Goal: Task Accomplishment & Management: Complete application form

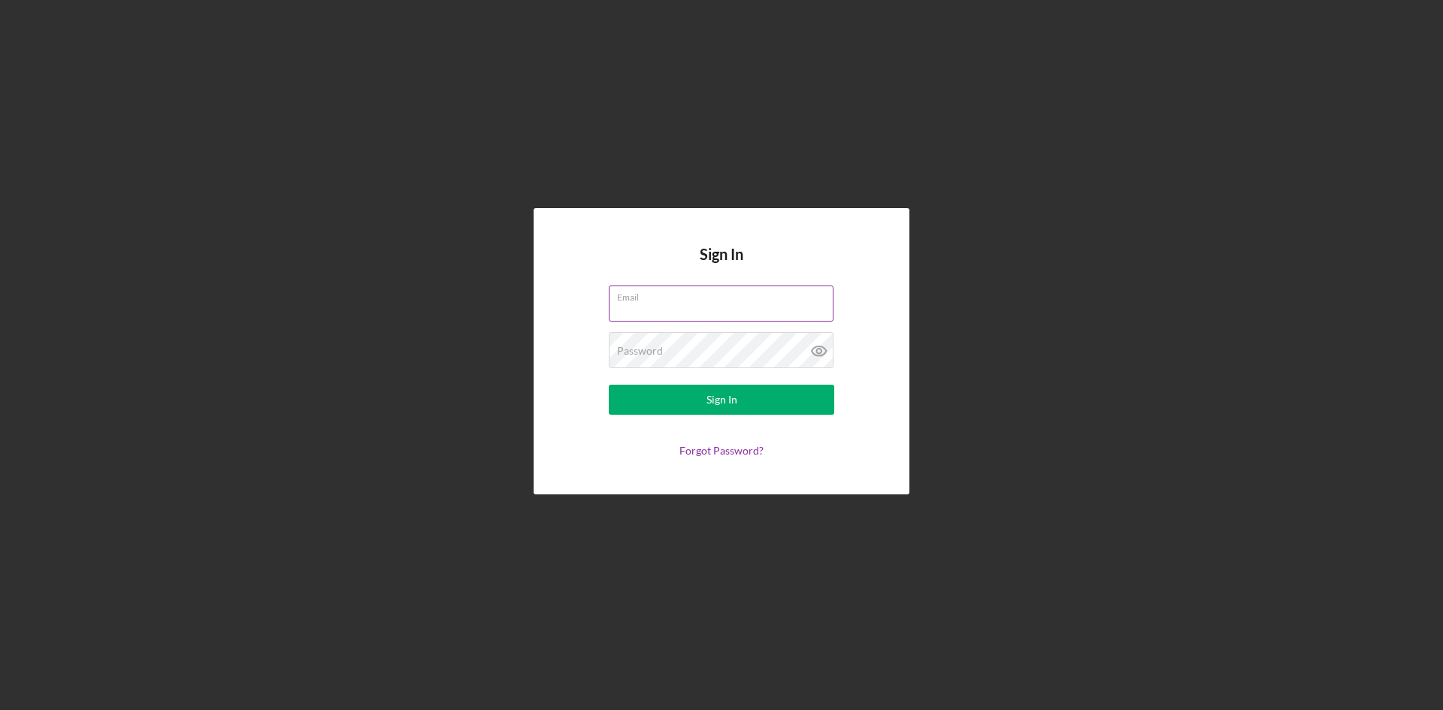
click at [707, 317] on input "Email" at bounding box center [721, 304] width 225 height 36
type input "[EMAIL_ADDRESS][DOMAIN_NAME]"
click at [609, 385] on button "Sign In" at bounding box center [722, 400] width 226 height 30
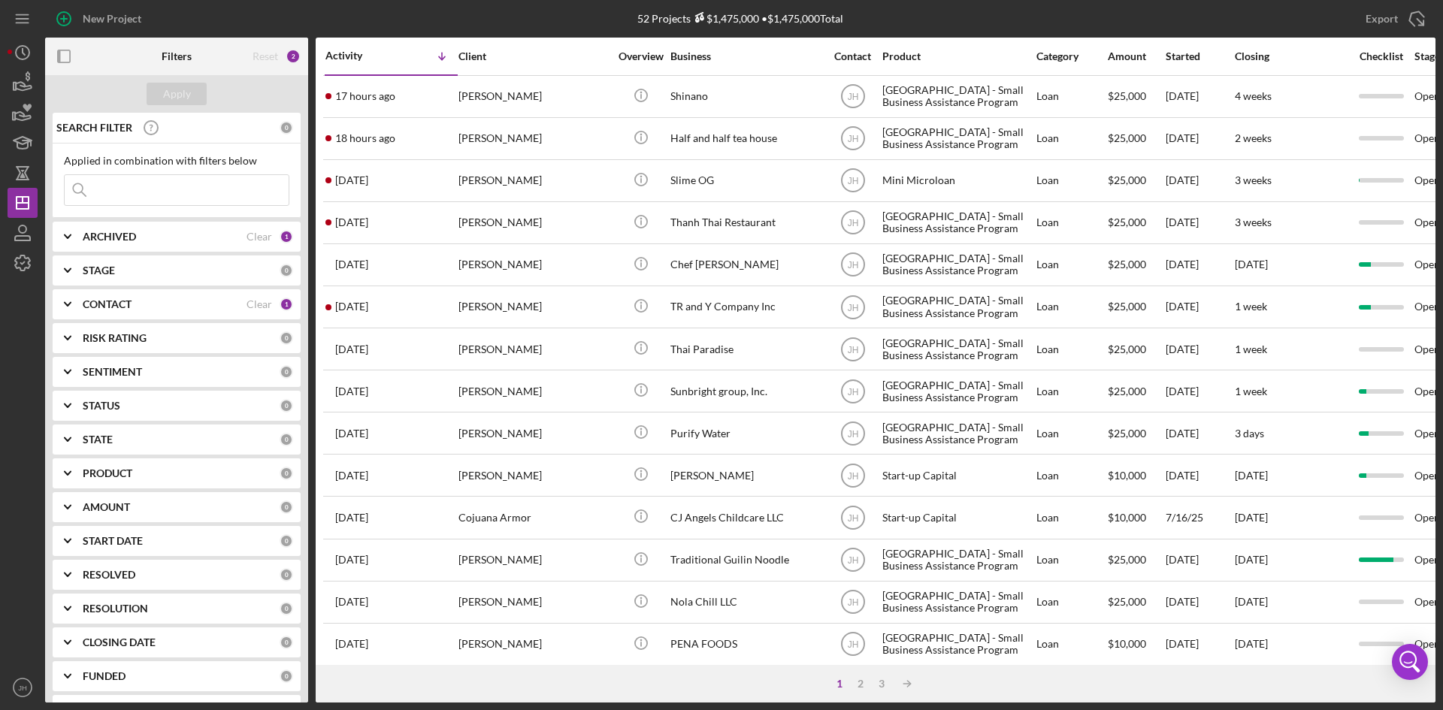
click at [80, 475] on icon "Icon/Expander" at bounding box center [68, 474] width 38 height 38
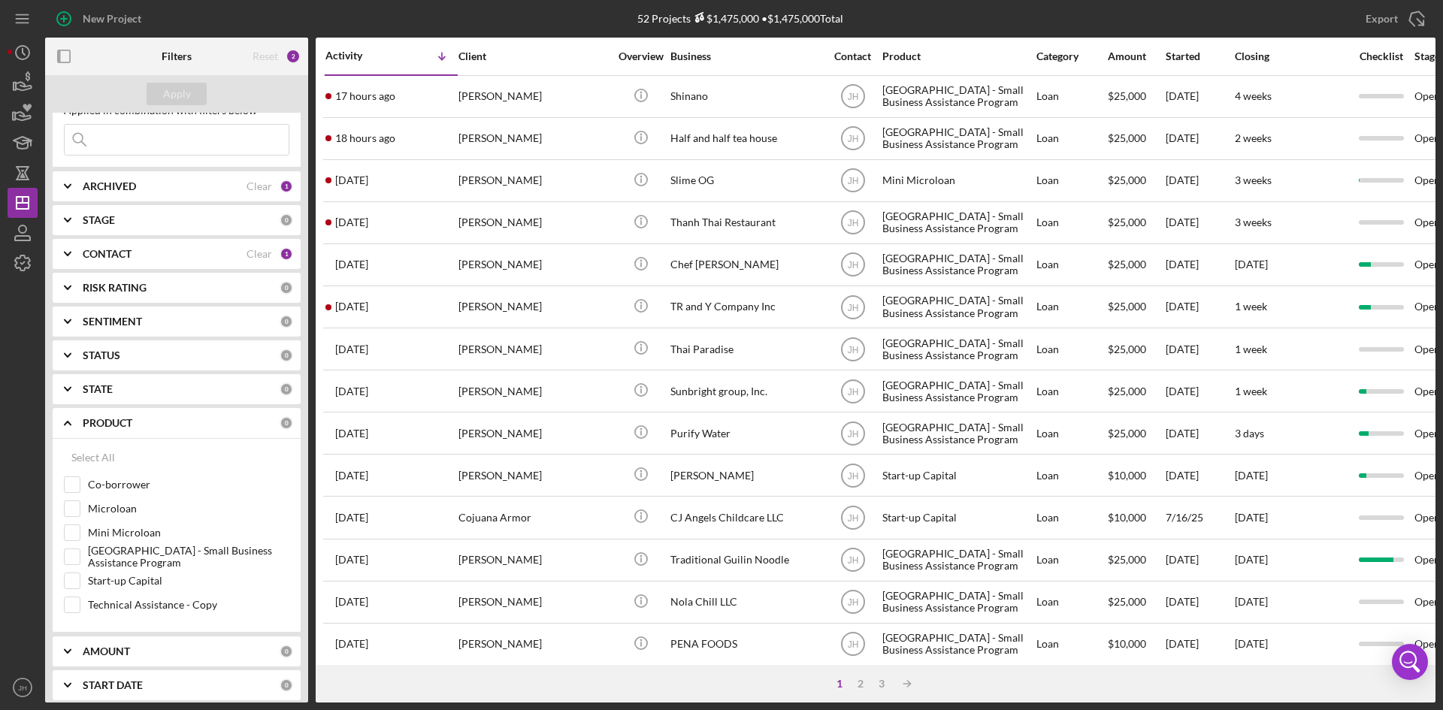
scroll to position [75, 0]
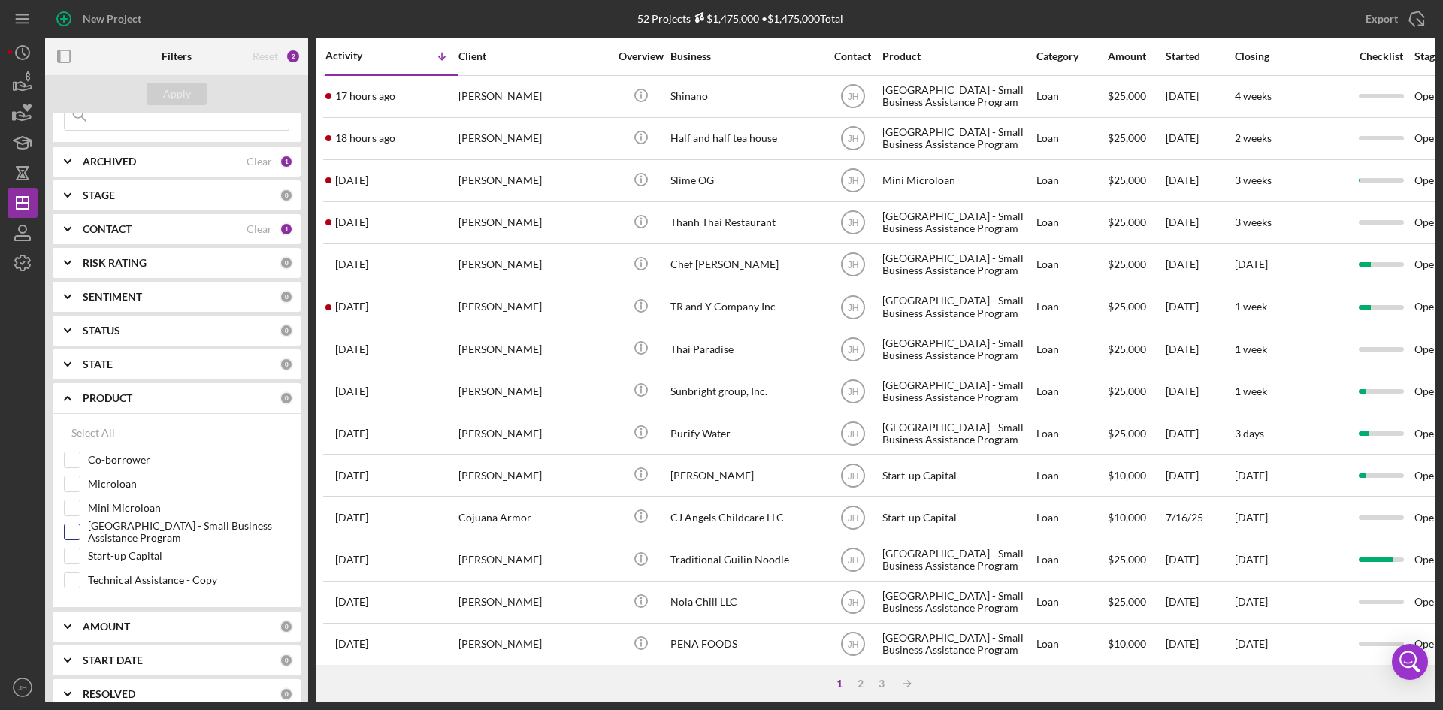
click at [107, 531] on label "[GEOGRAPHIC_DATA] - Small Business Assistance Program" at bounding box center [188, 532] width 201 height 15
click at [80, 531] on input "[GEOGRAPHIC_DATA] - Small Business Assistance Program" at bounding box center [72, 532] width 15 height 15
checkbox input "true"
click at [171, 98] on div "Apply" at bounding box center [177, 94] width 28 height 23
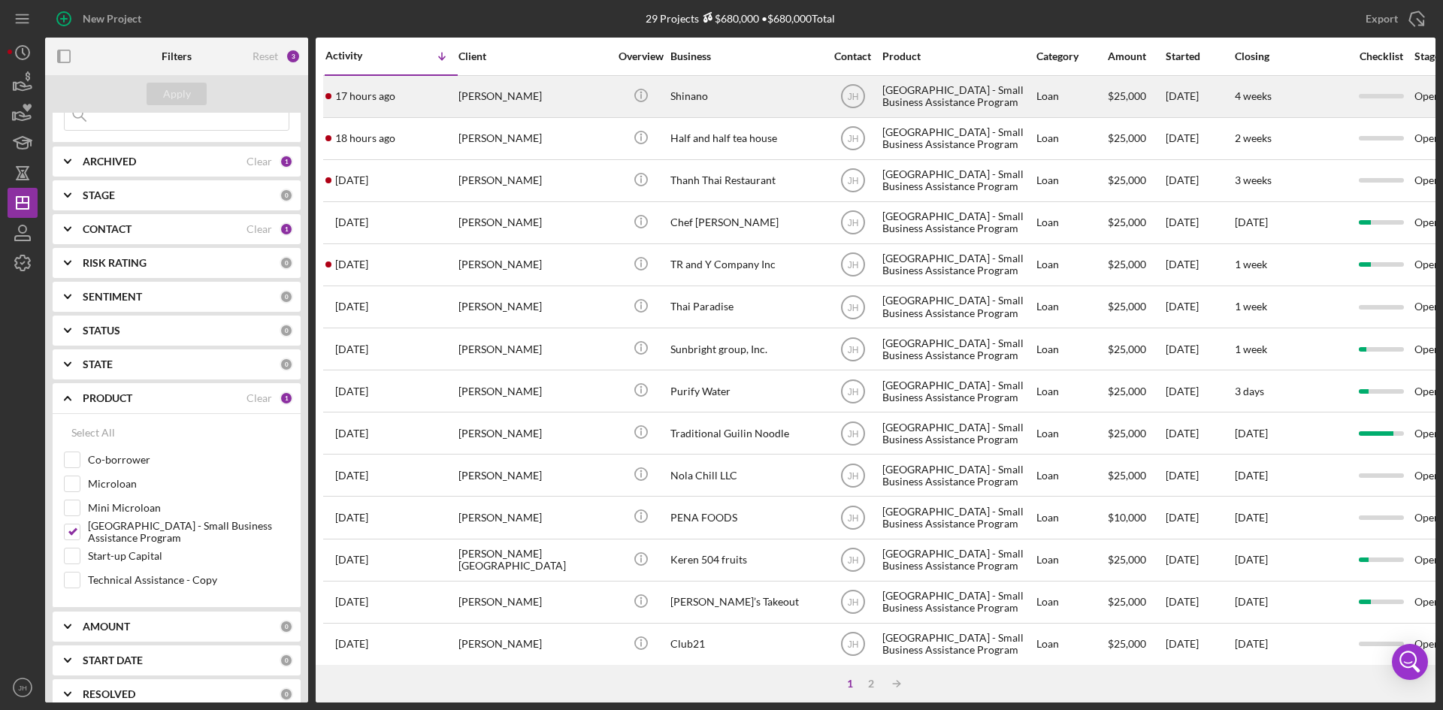
click at [522, 101] on div "[PERSON_NAME]" at bounding box center [534, 97] width 150 height 40
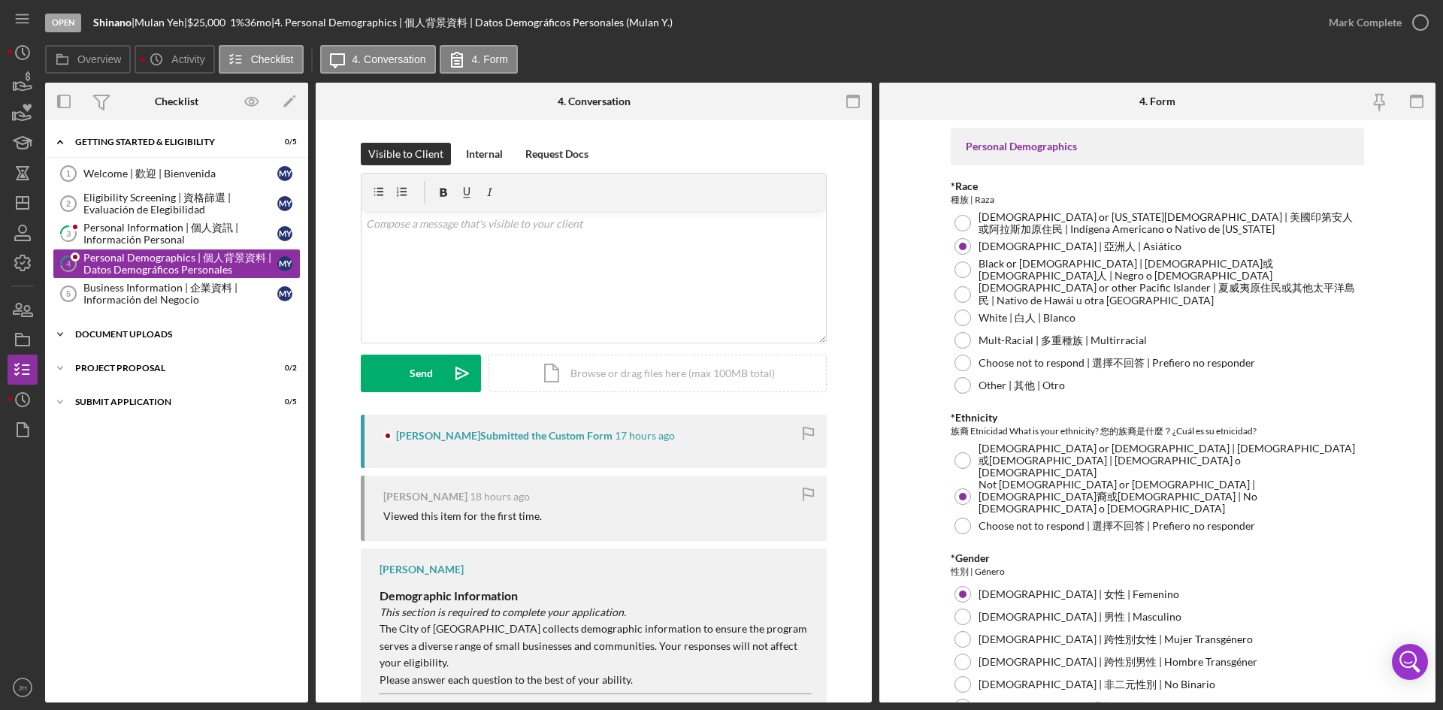
click at [180, 325] on div "Icon/Expander Document Uploads 0 / 6" at bounding box center [176, 334] width 263 height 30
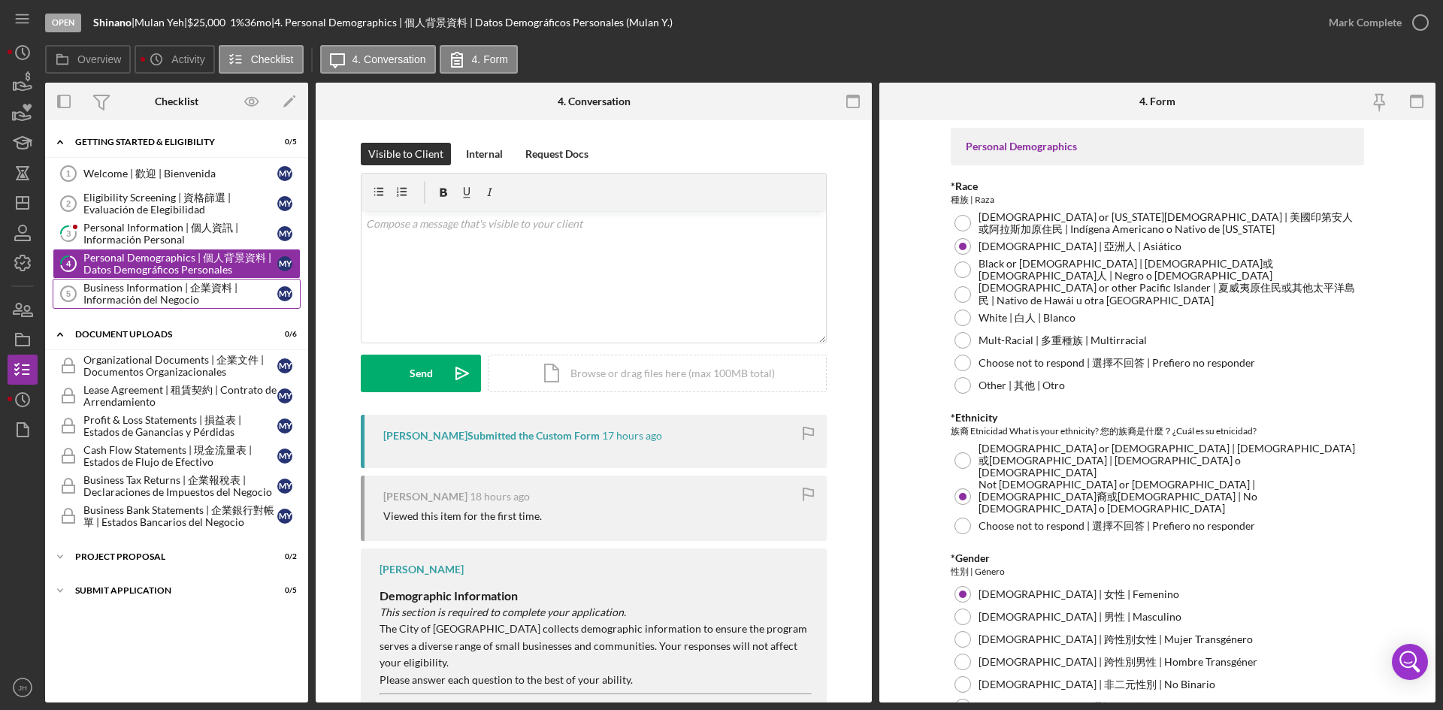
click at [177, 300] on div "Business Information | 企業資料 | Información del Negocio" at bounding box center [180, 294] width 194 height 24
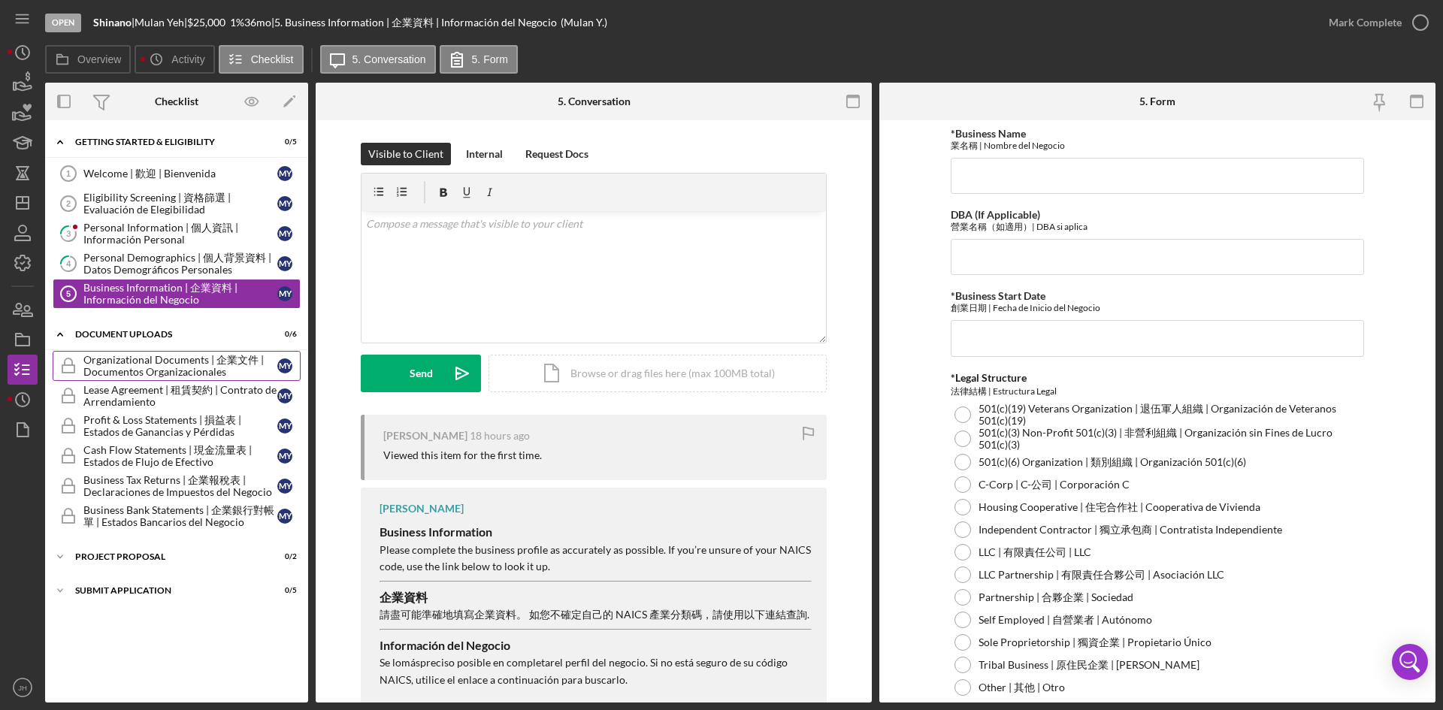
click at [183, 374] on div "Organizational Documents | 企業文件 | Documentos Organizacionales" at bounding box center [180, 366] width 194 height 24
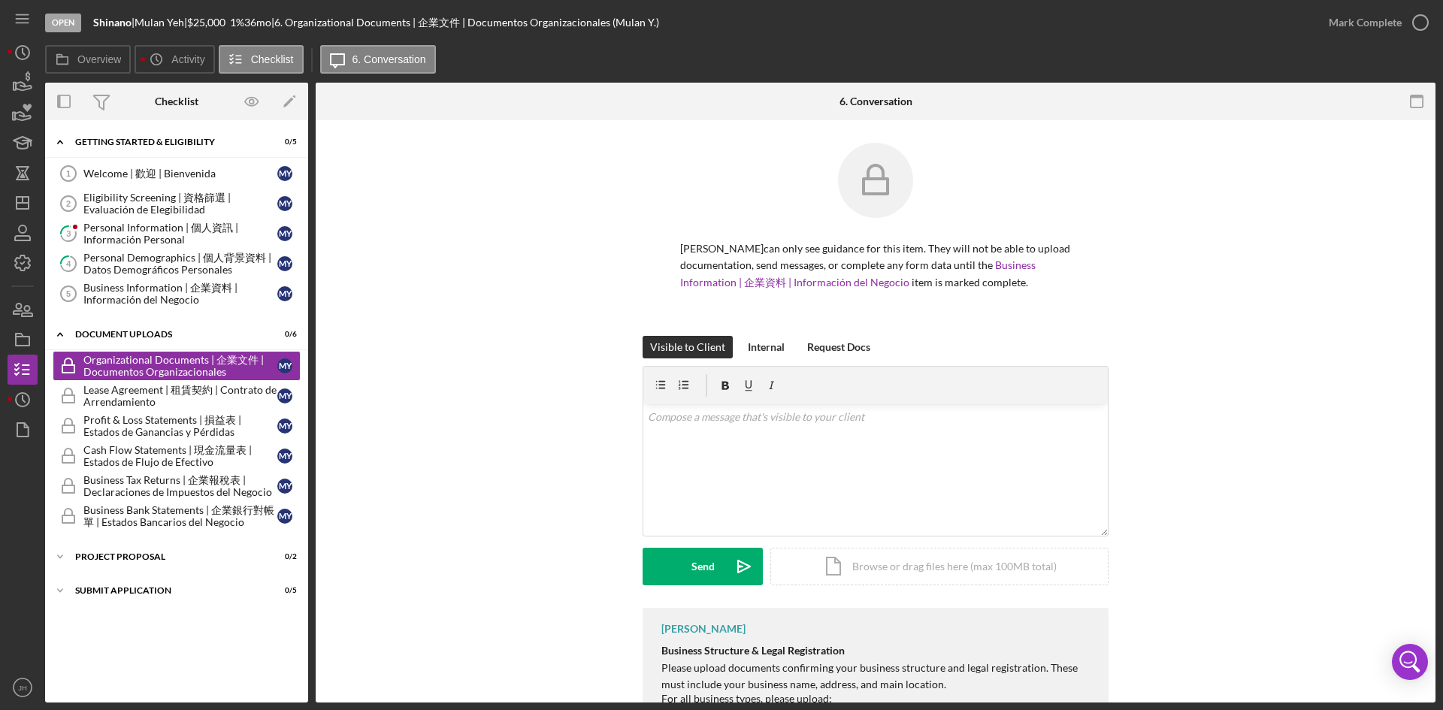
click at [1225, 450] on div "Visible to Client Internal Request Docs v Color teal Color pink Remove color Ad…" at bounding box center [875, 472] width 1075 height 272
click at [21, 209] on polygon "button" at bounding box center [23, 203] width 12 height 12
